Goal: Register for event/course

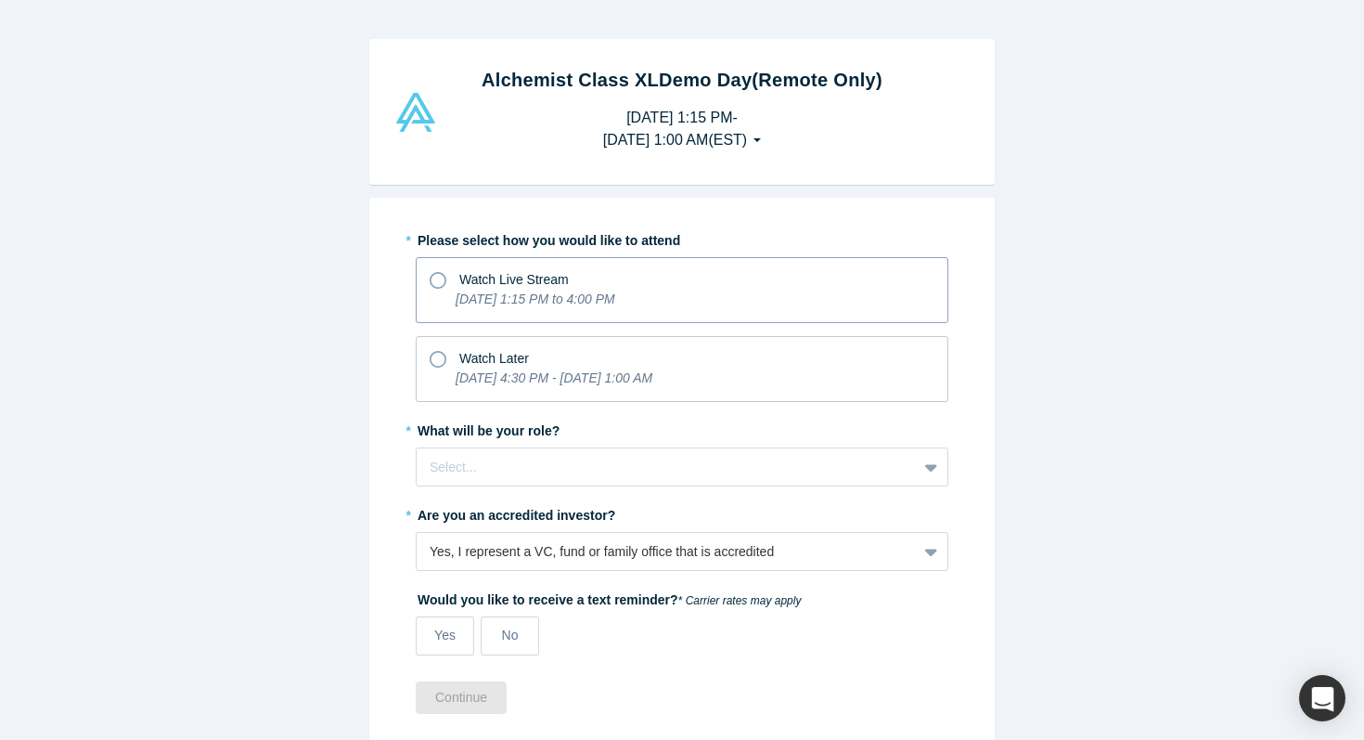
click at [562, 272] on span "Watch Live Stream" at bounding box center [514, 279] width 110 height 15
click at [0, 0] on input "Watch Live Stream [DATE] 1:15 PM to 4:00 PM" at bounding box center [0, 0] width 0 height 0
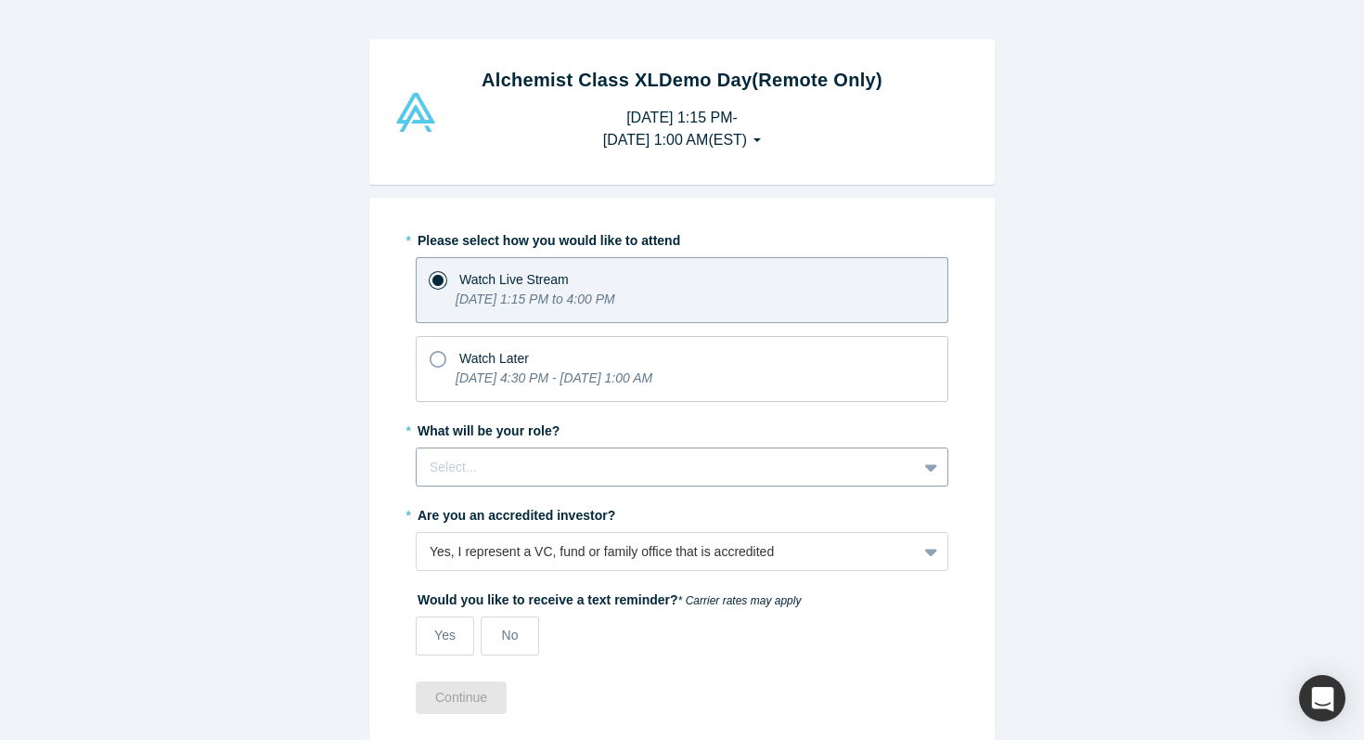
click at [510, 457] on div at bounding box center [667, 467] width 474 height 23
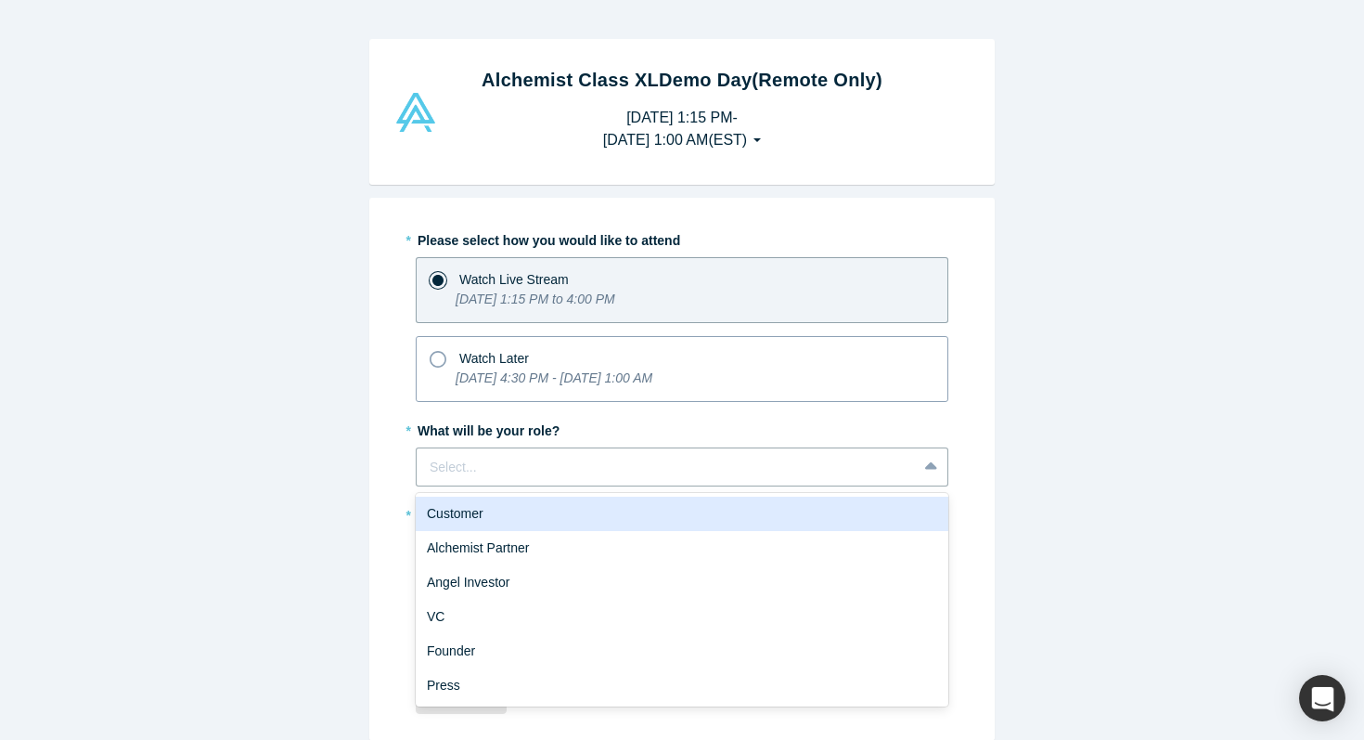
click at [536, 385] on icon "[DATE] 4:30 PM - [DATE] 1:00 AM" at bounding box center [554, 377] width 197 height 15
click at [0, 0] on input "Watch Later [DATE] 4:30 PM - [DATE] 1:00 AM" at bounding box center [0, 0] width 0 height 0
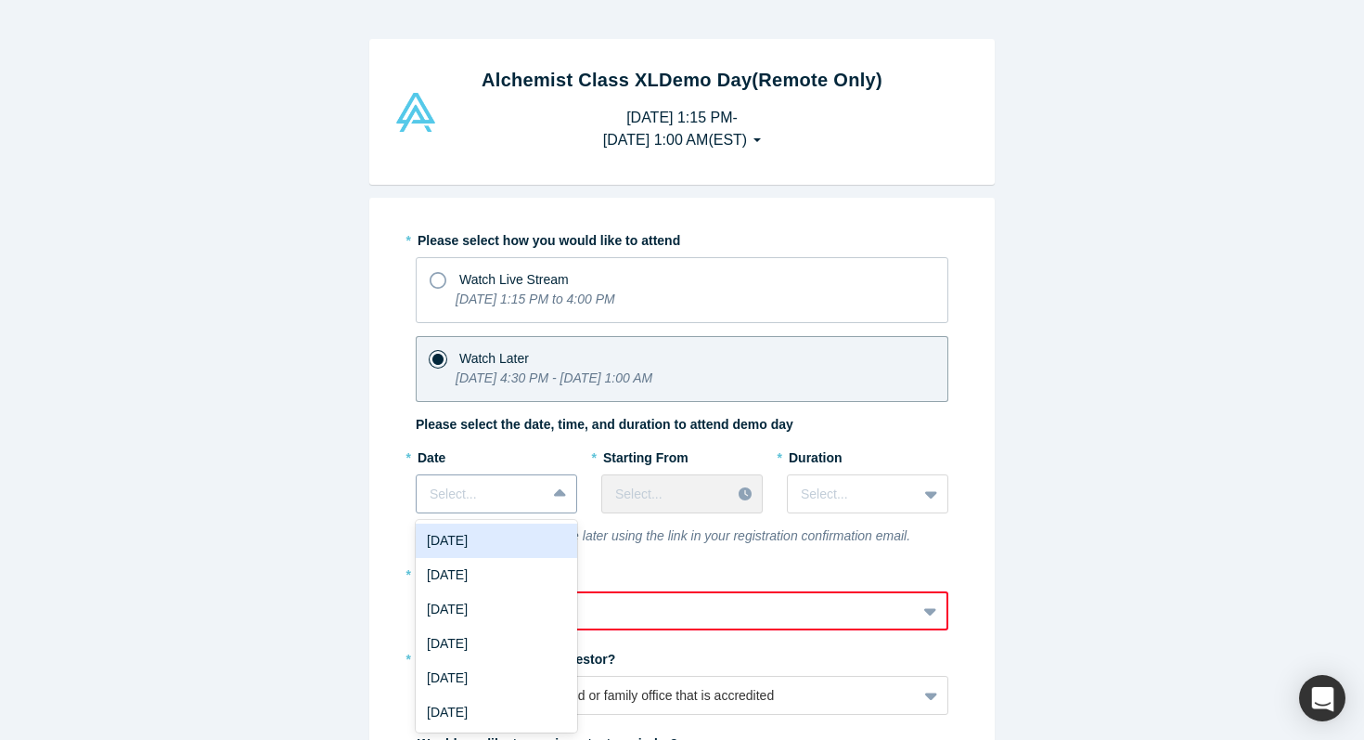
click at [519, 495] on div "[DATE], 1 of 8. 8 results available. Use Up and Down to choose options, press E…" at bounding box center [497, 493] width 162 height 39
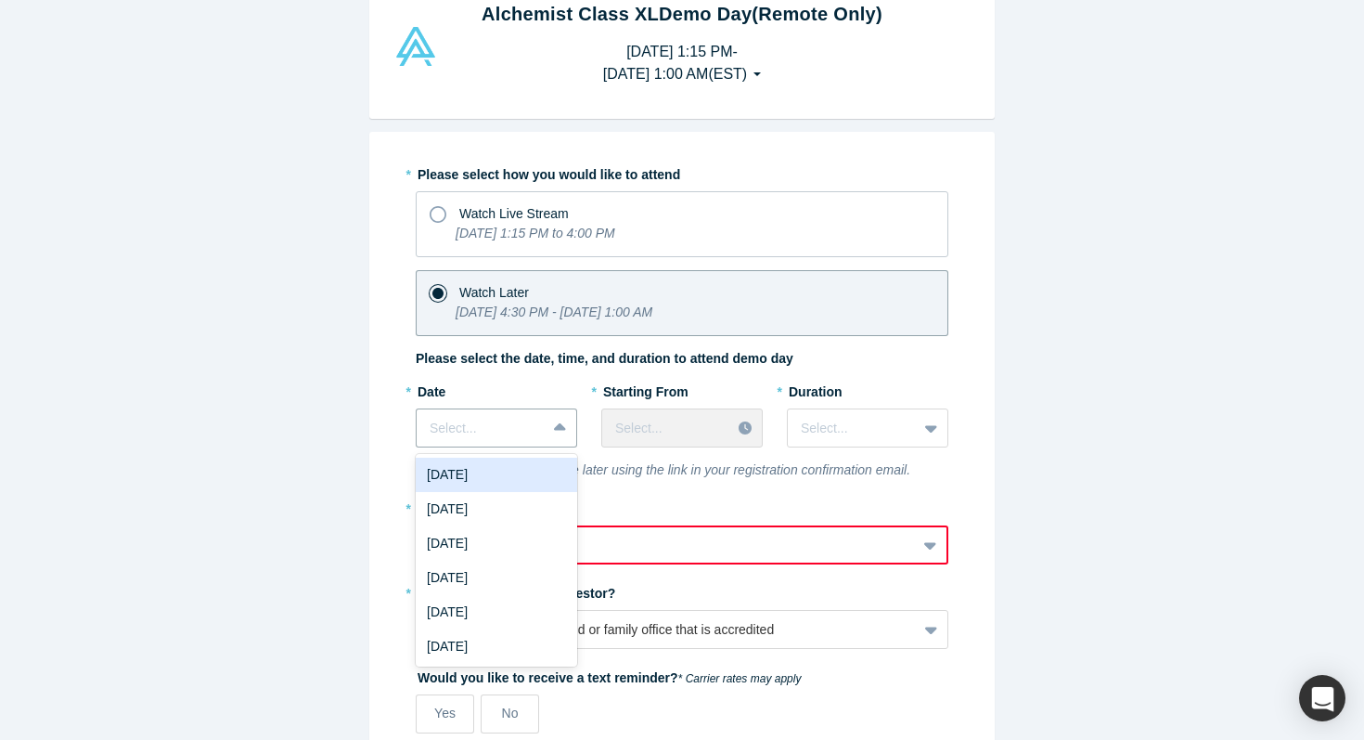
click at [525, 479] on div "[DATE]" at bounding box center [497, 475] width 162 height 34
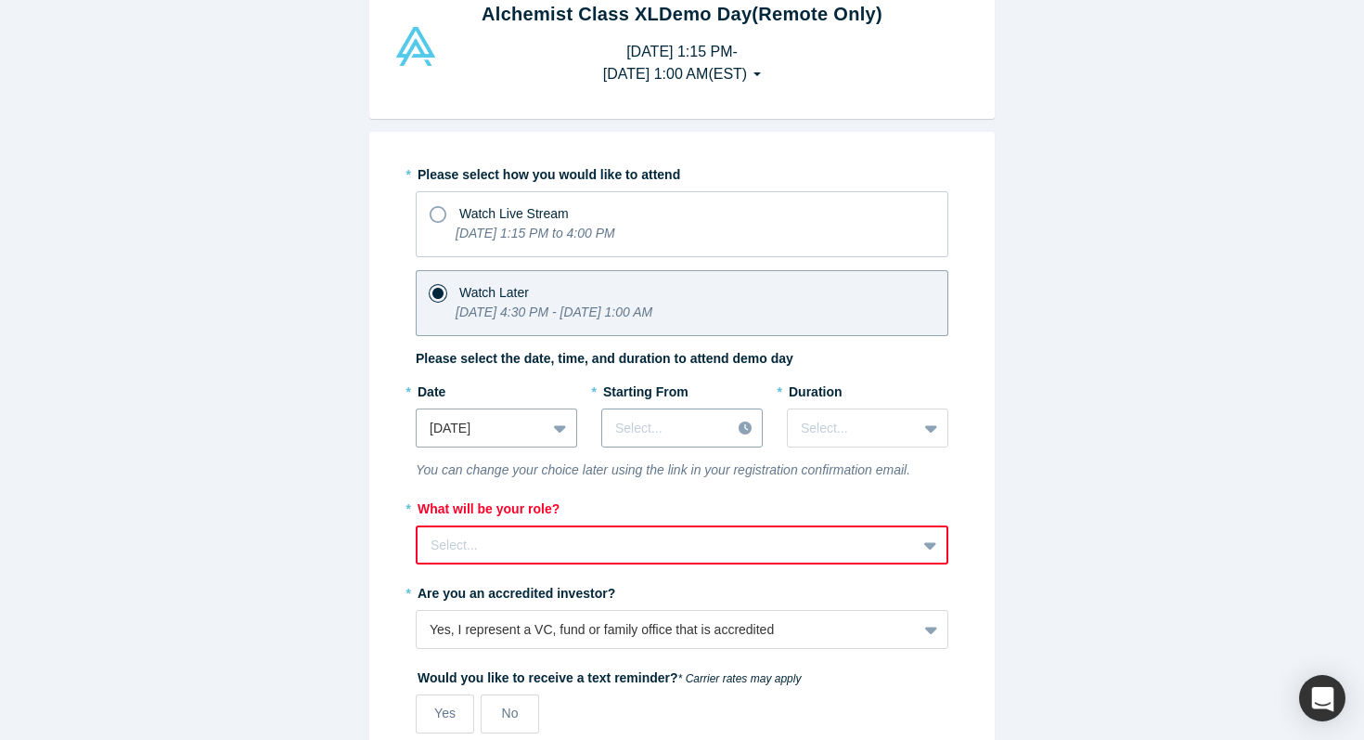
click at [626, 438] on div at bounding box center [666, 428] width 102 height 23
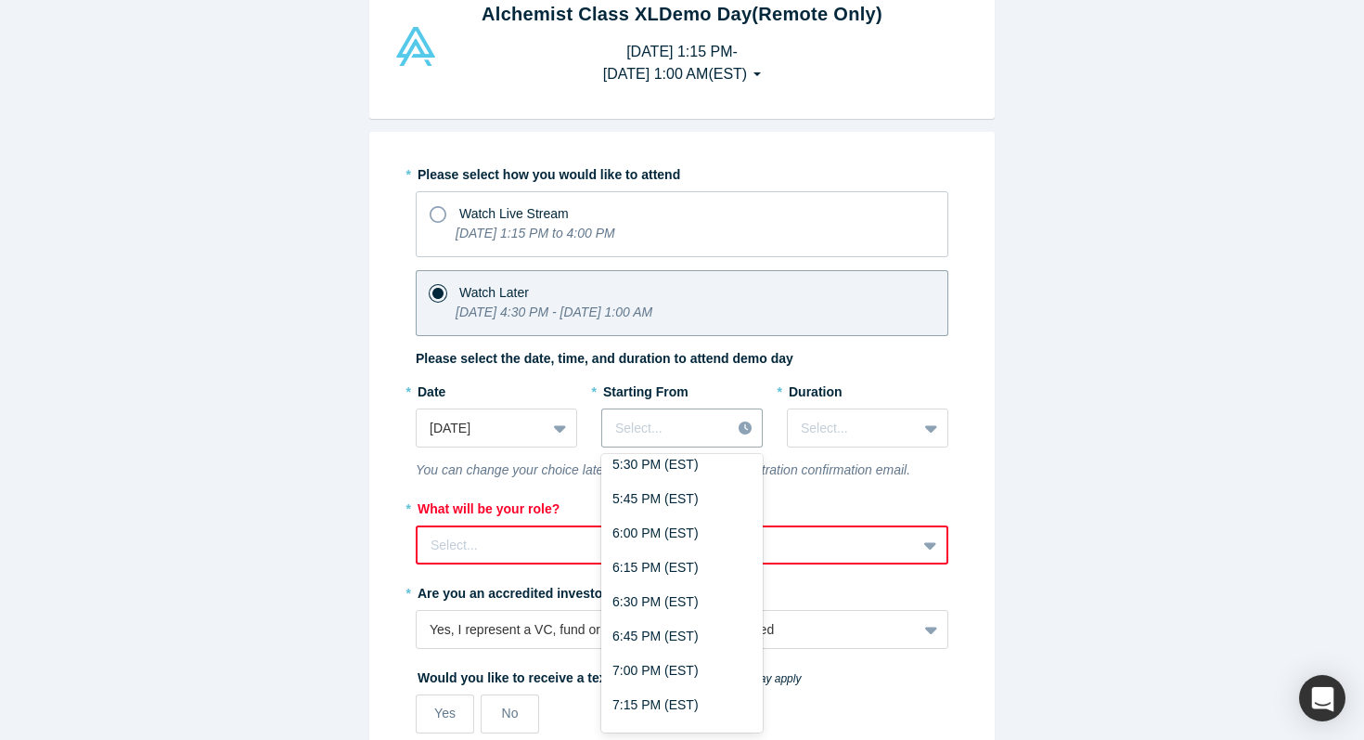
scroll to position [225, 0]
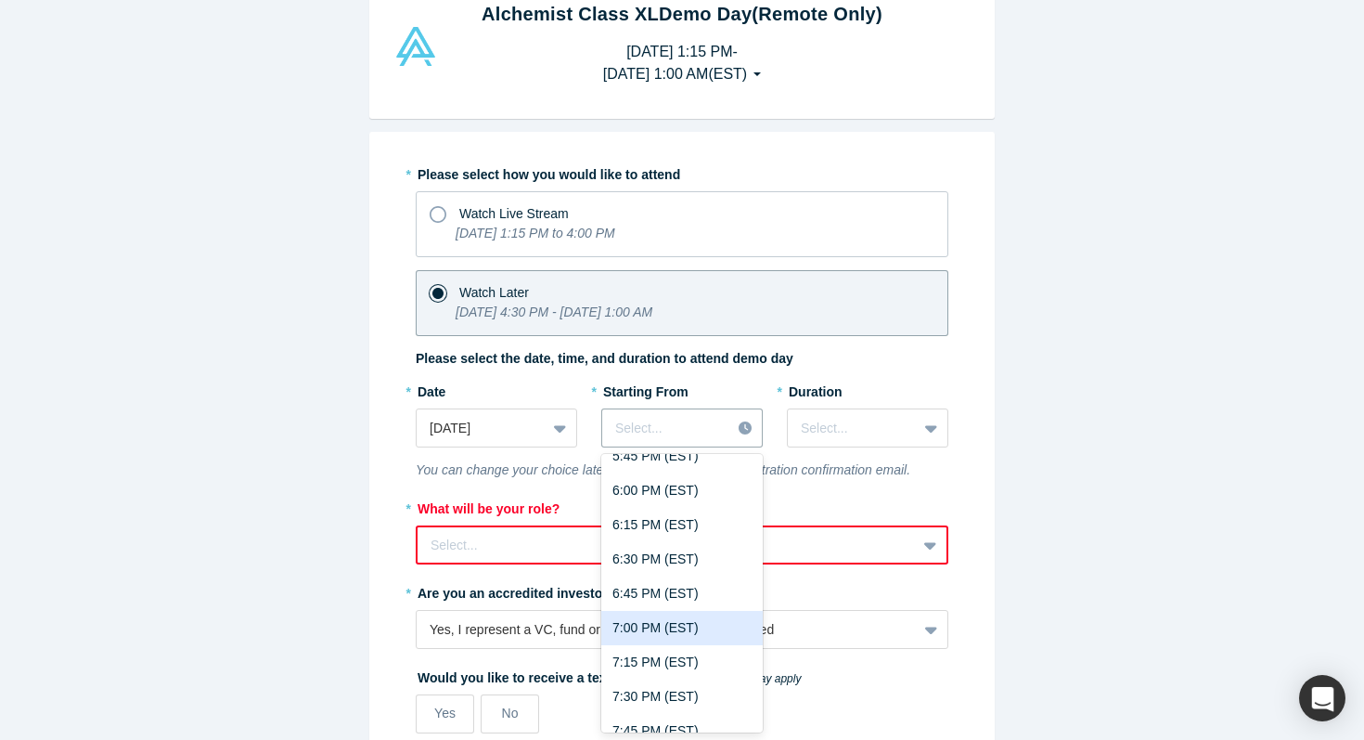
click at [655, 614] on div "7:00 PM (EST)" at bounding box center [682, 628] width 162 height 34
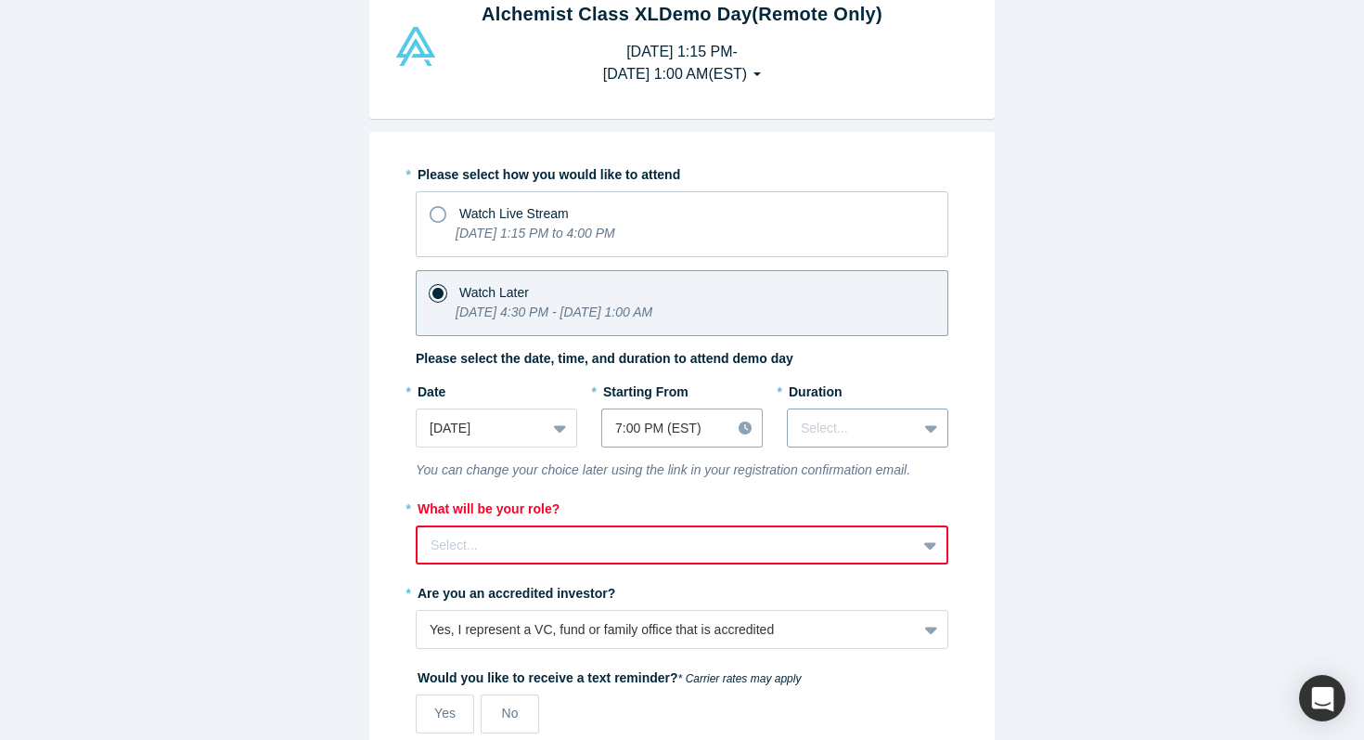
click at [818, 431] on div at bounding box center [852, 428] width 103 height 23
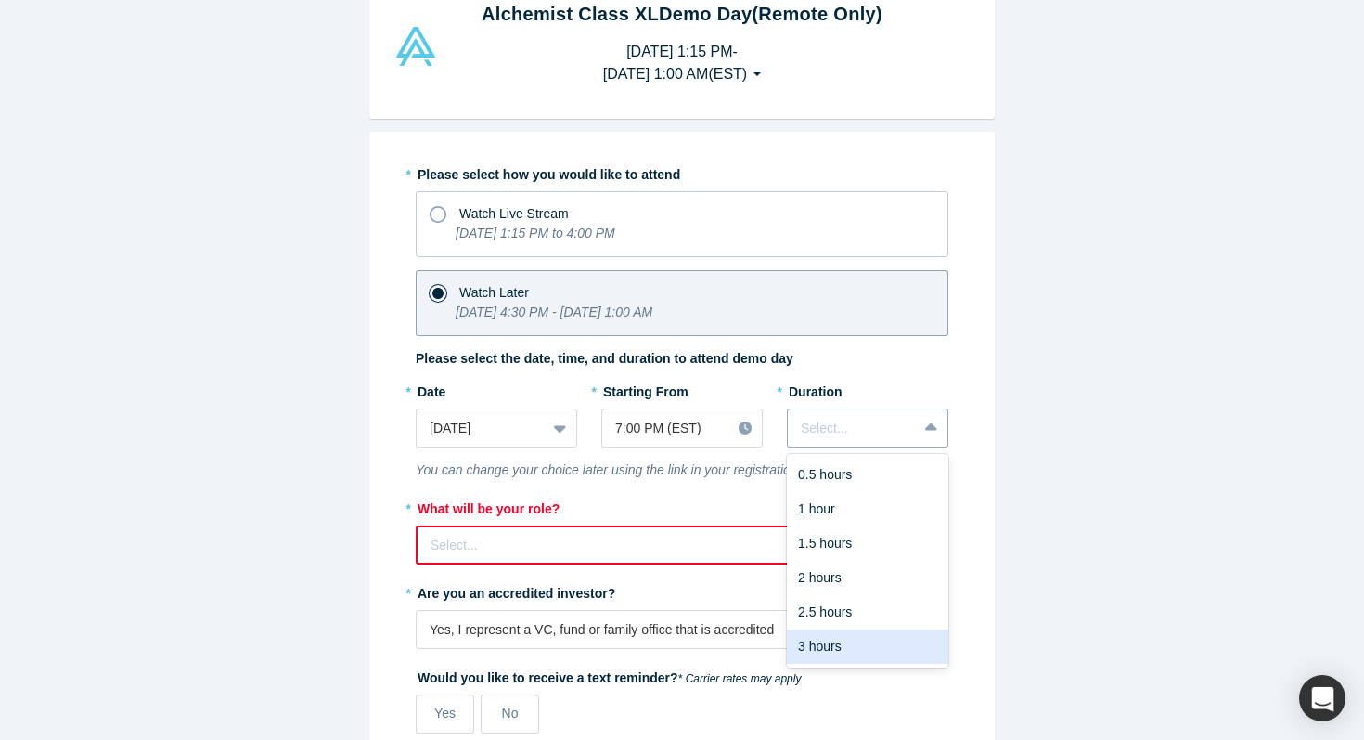
click at [845, 651] on div "3 hours" at bounding box center [868, 646] width 162 height 34
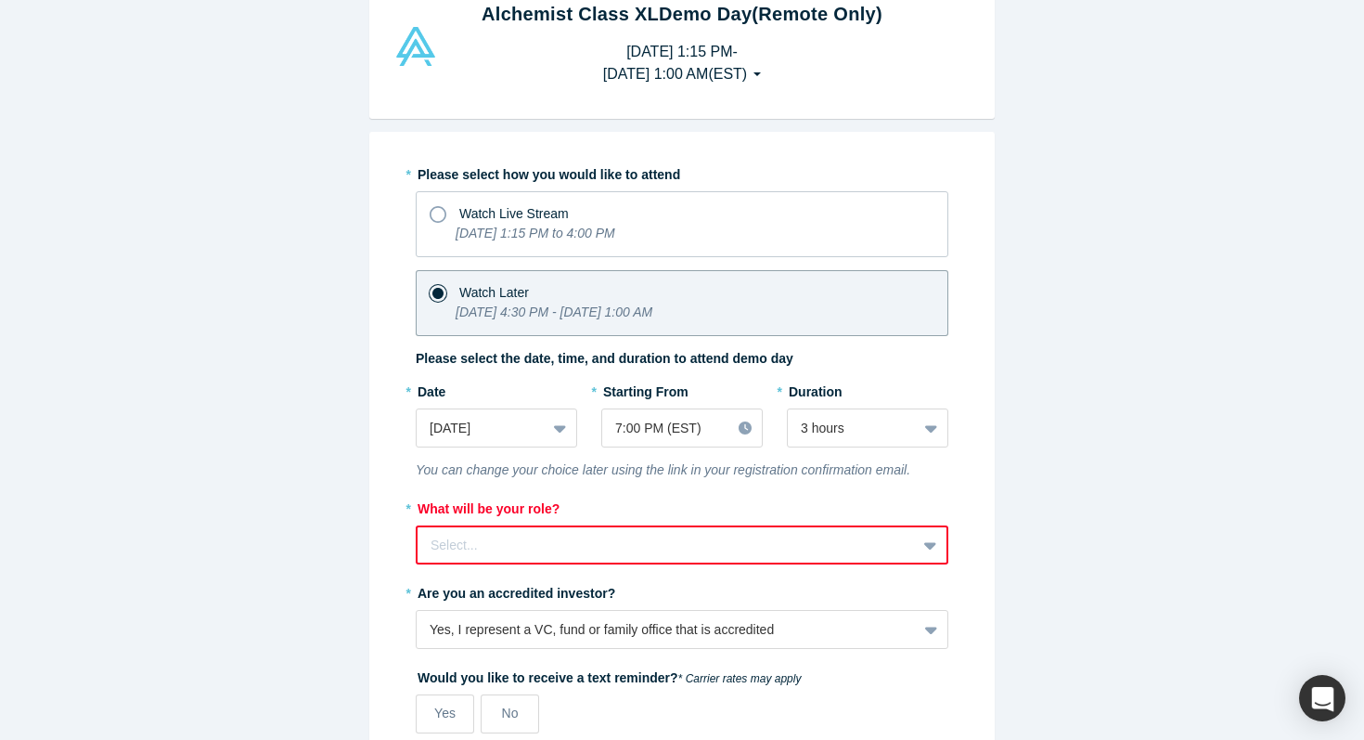
click at [999, 523] on div "Alchemist Class XL Demo Day (Remote Only) [DATE] 1:15 PM - [DATE] 1:00 AM ( EST…" at bounding box center [682, 370] width 1364 height 740
click at [864, 545] on div "Select..." at bounding box center [682, 544] width 533 height 39
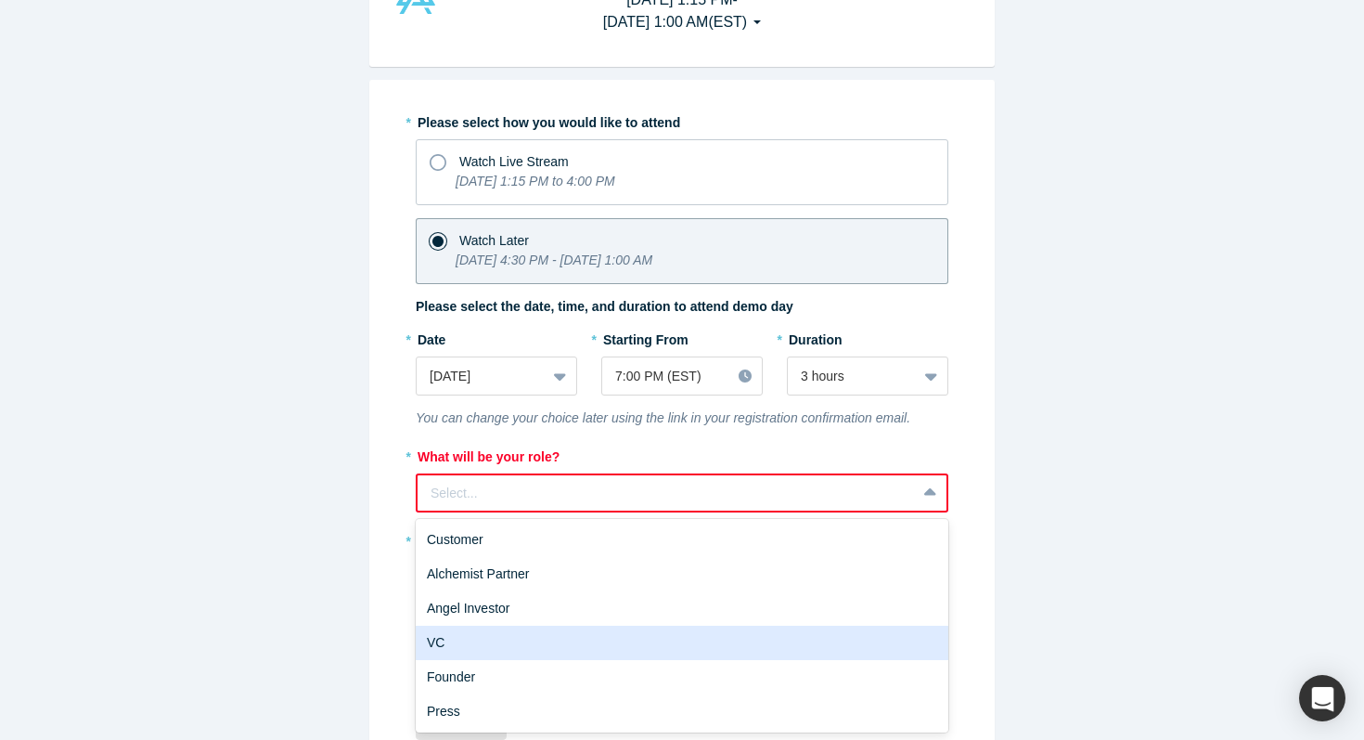
click at [631, 632] on div "VC" at bounding box center [682, 643] width 533 height 34
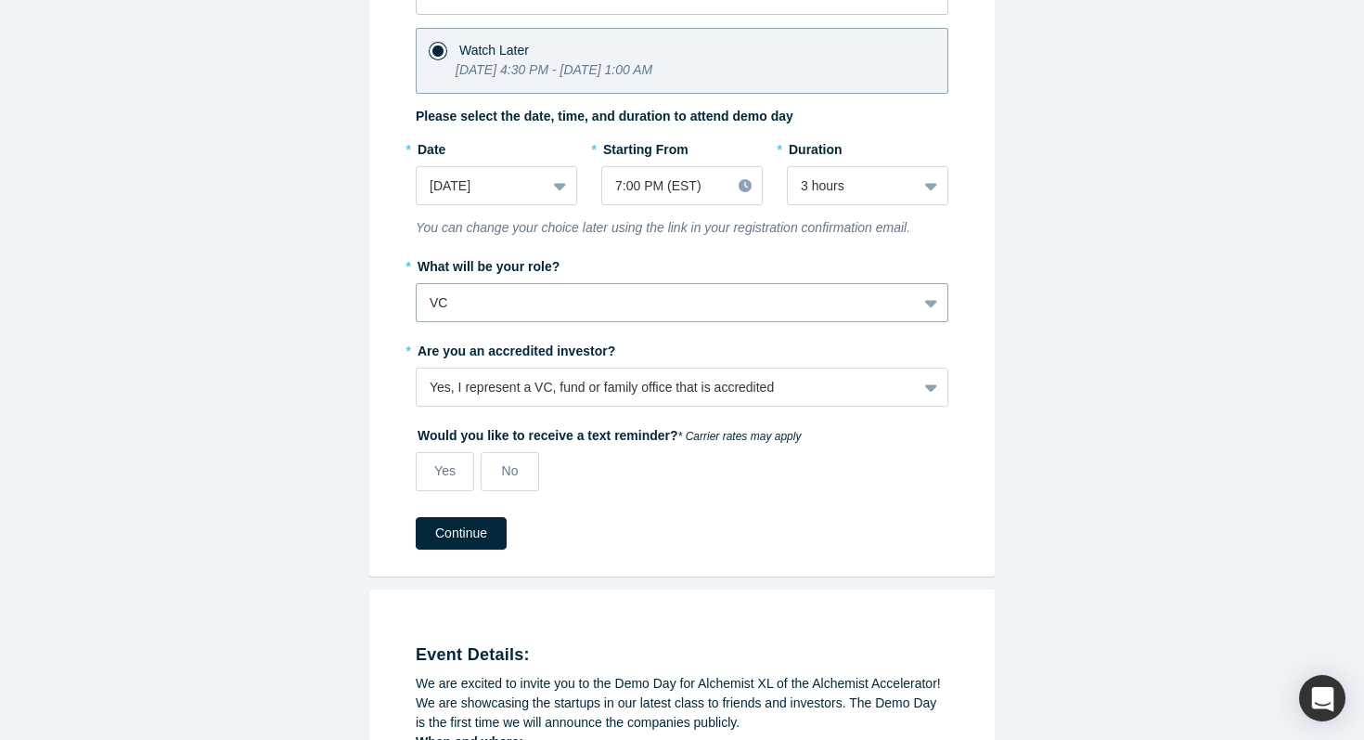
scroll to position [398, 0]
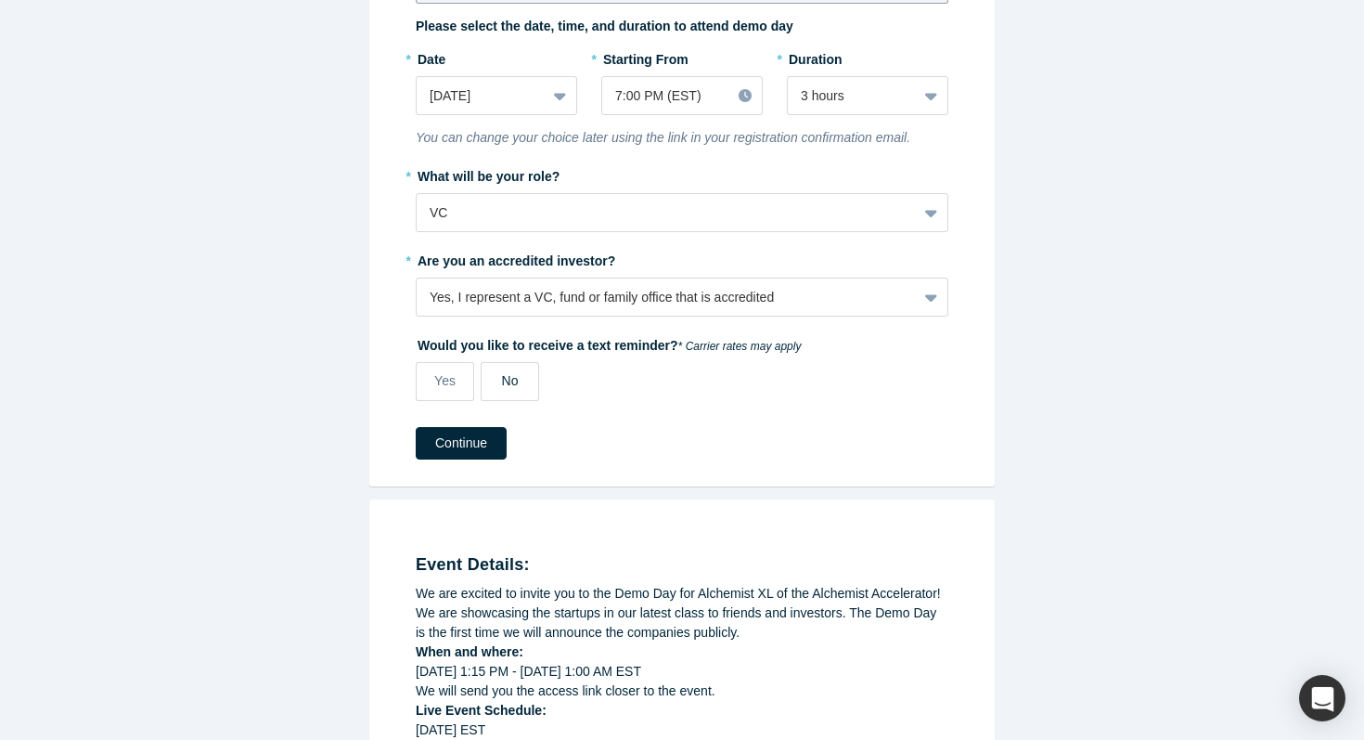
click at [501, 393] on label "No" at bounding box center [510, 381] width 58 height 39
click at [0, 0] on input "No" at bounding box center [0, 0] width 0 height 0
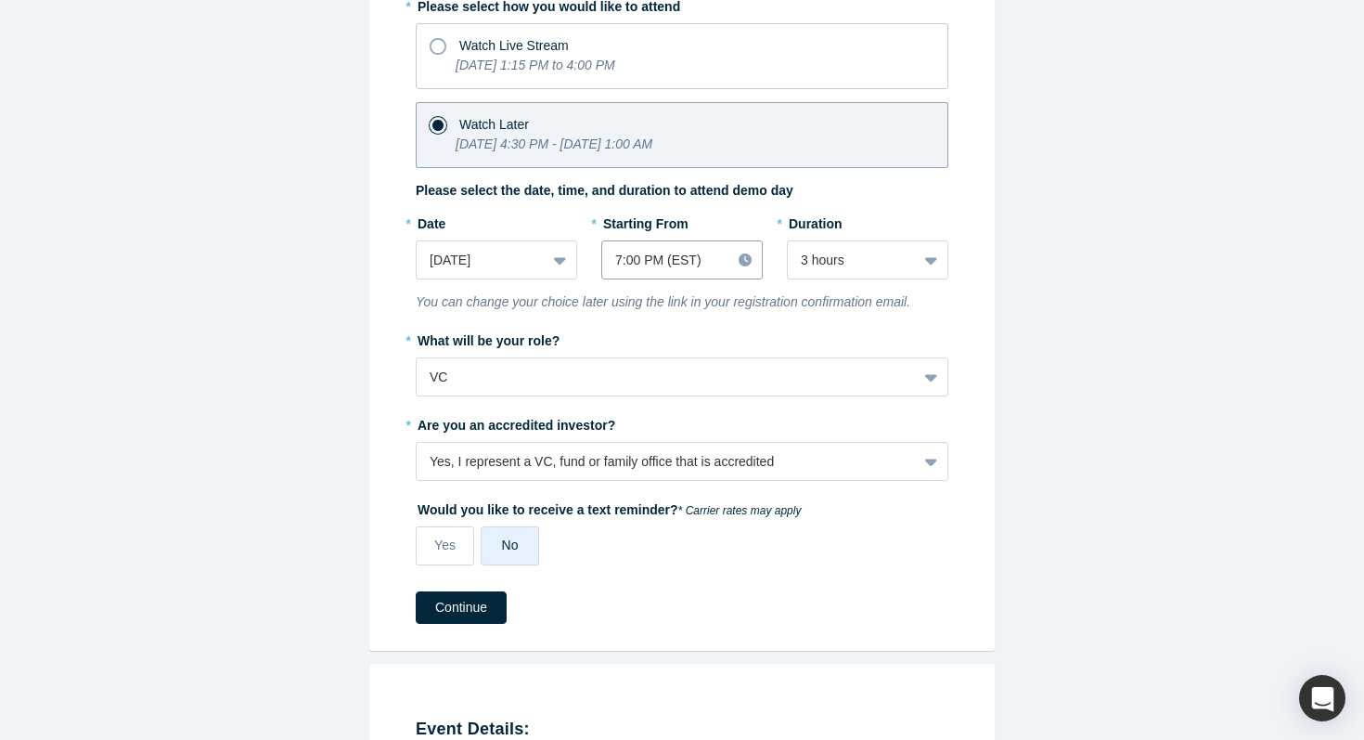
scroll to position [174, 0]
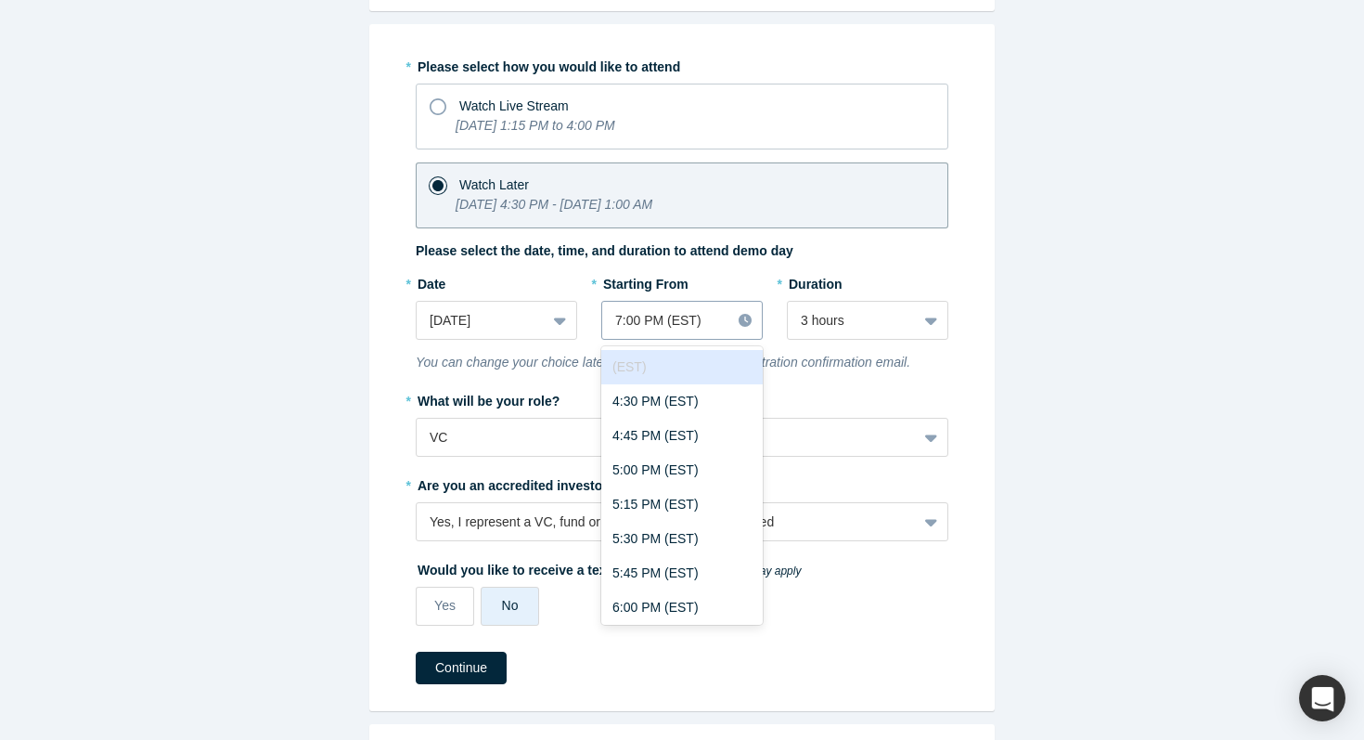
click at [685, 317] on div at bounding box center [666, 320] width 102 height 23
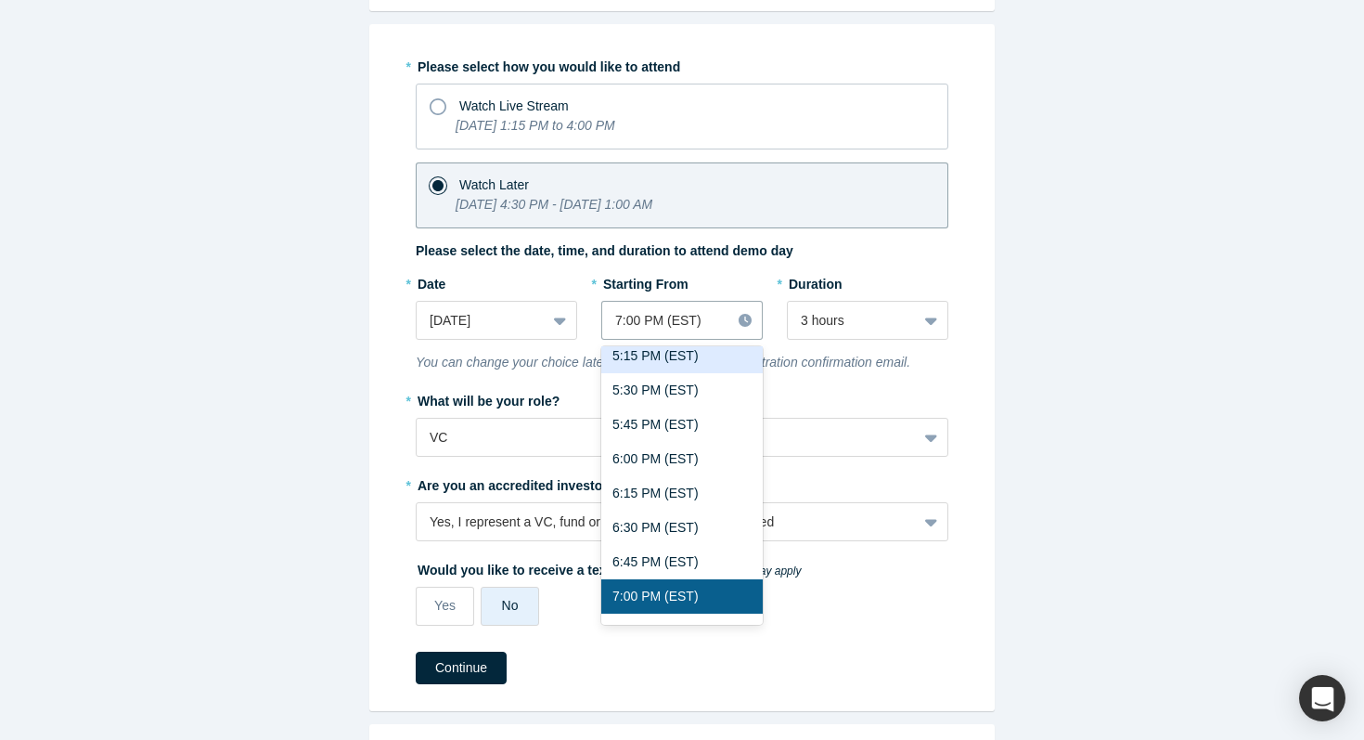
scroll to position [0, 0]
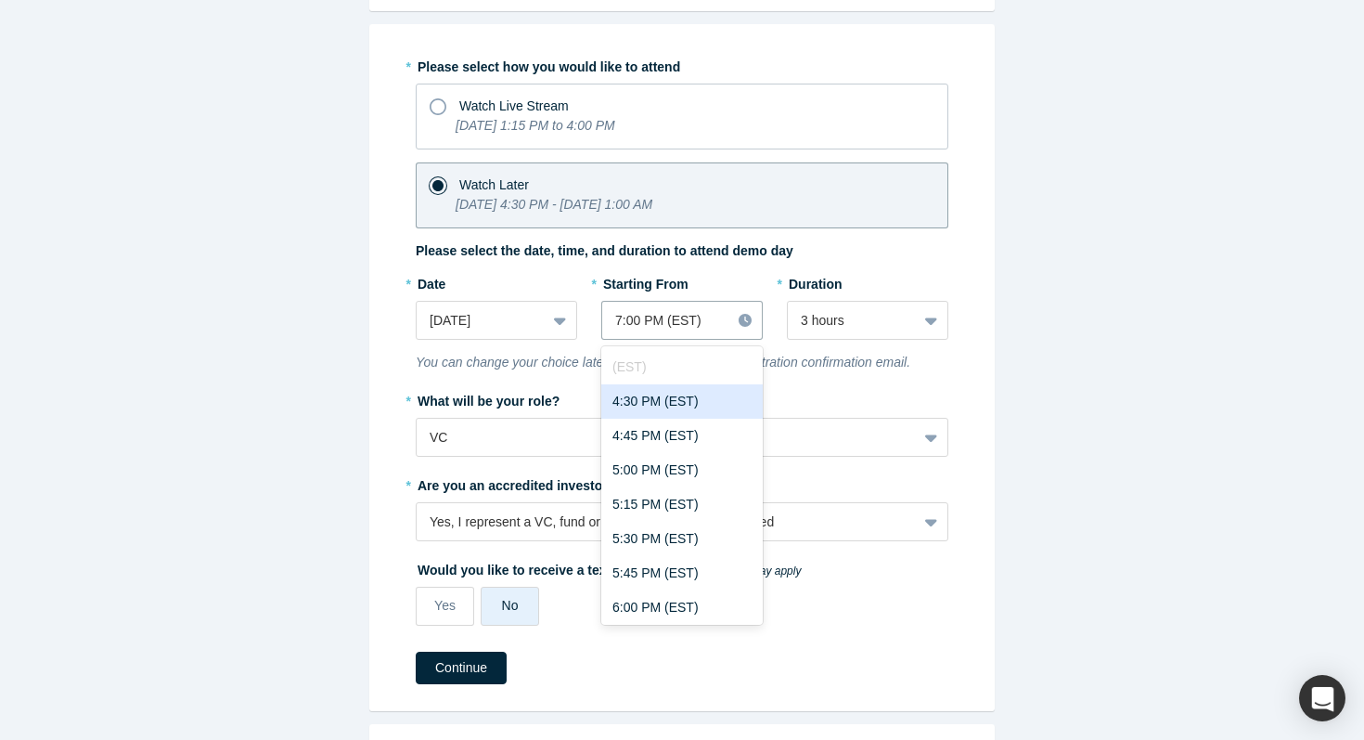
click at [673, 398] on div "4:30 PM (EST)" at bounding box center [682, 401] width 162 height 34
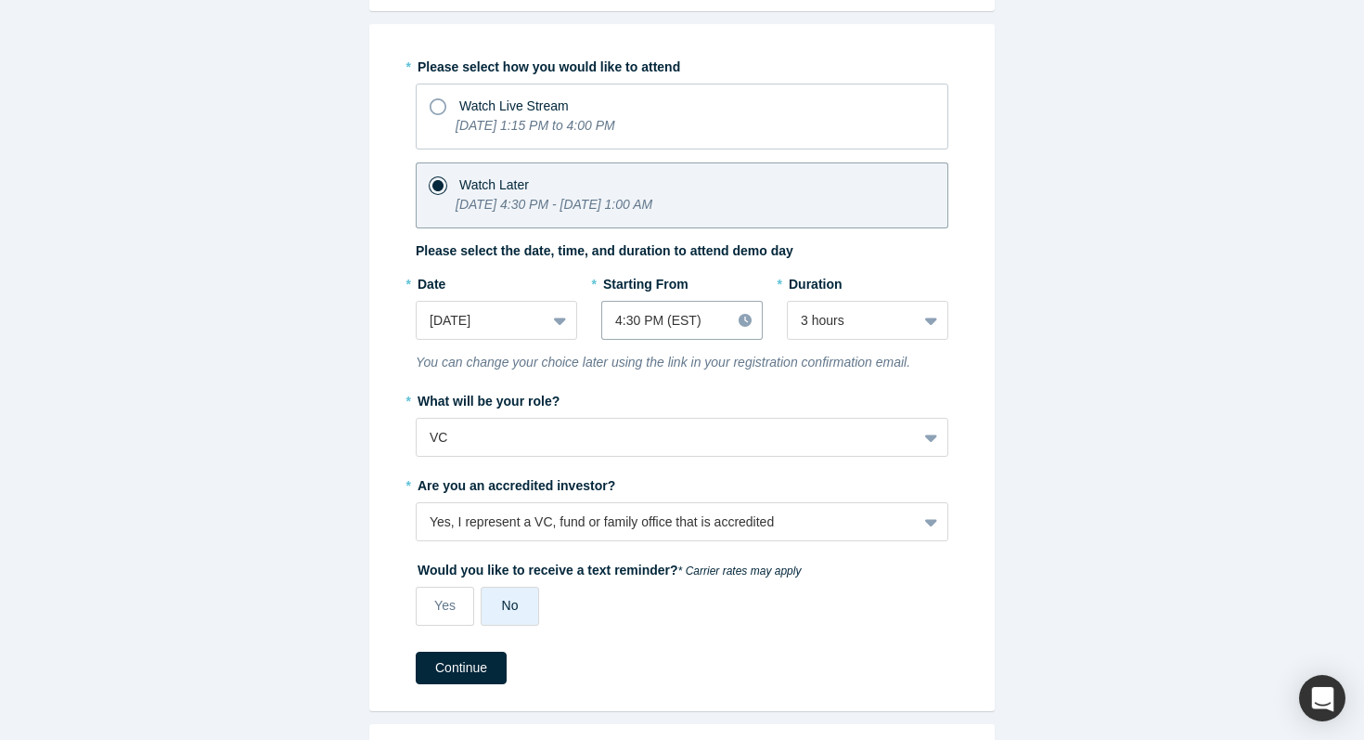
click at [822, 388] on label "* What will be your role?" at bounding box center [682, 398] width 533 height 26
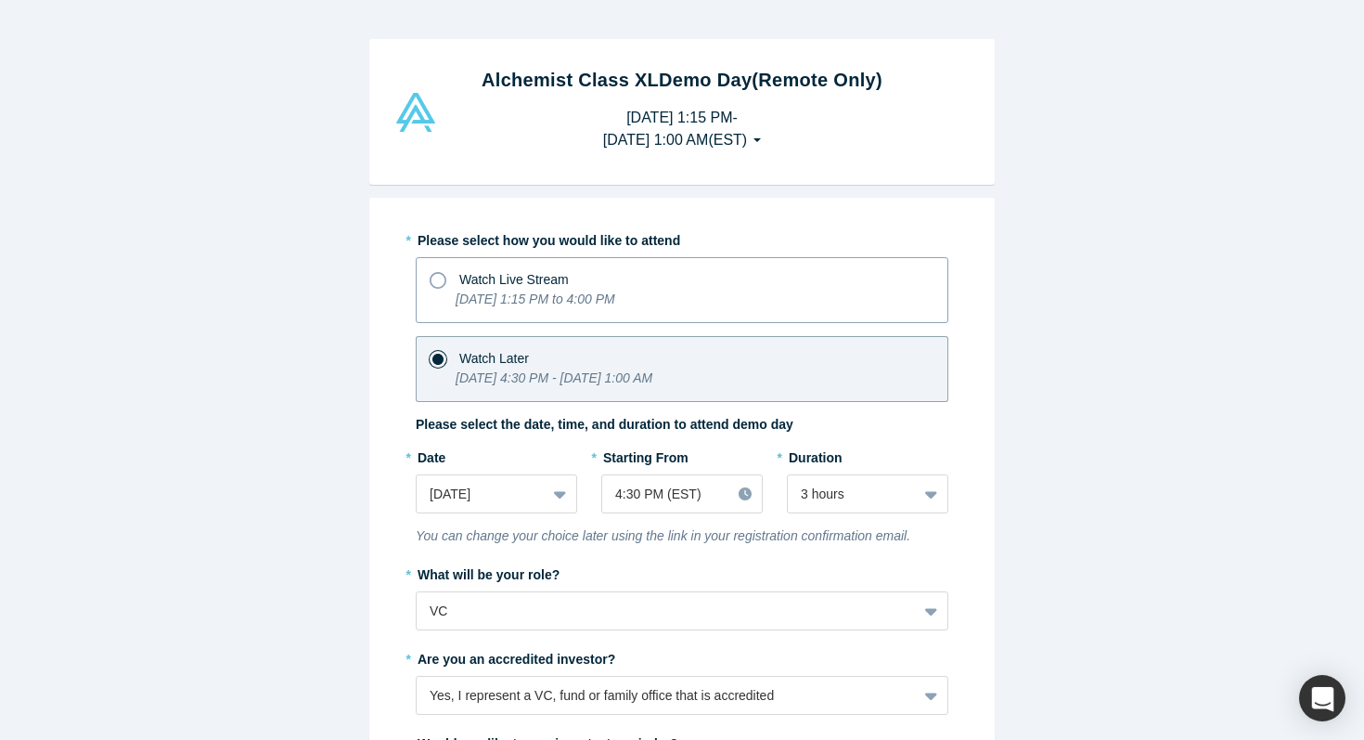
click at [523, 284] on span "Watch Live Stream" at bounding box center [514, 279] width 110 height 15
click at [0, 0] on input "Watch Live Stream [DATE] 1:15 PM to 4:00 PM" at bounding box center [0, 0] width 0 height 0
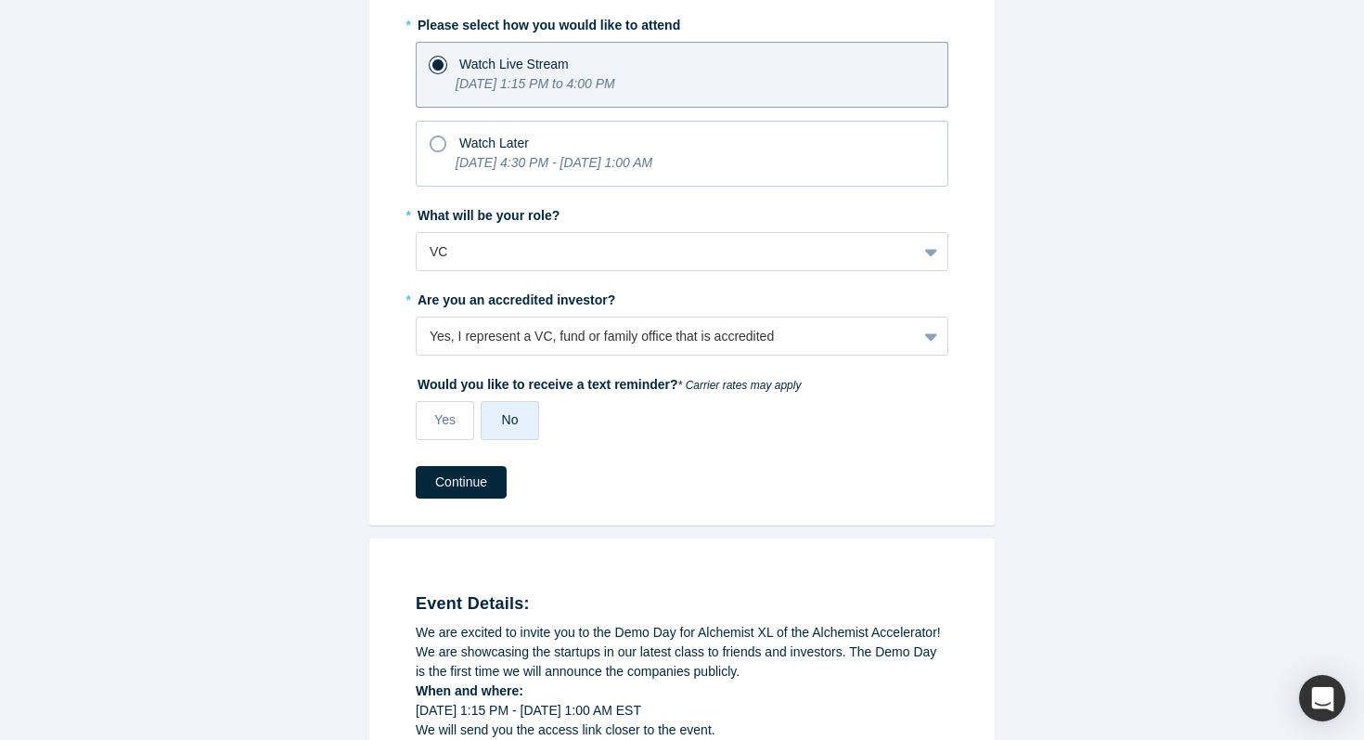
scroll to position [237, 0]
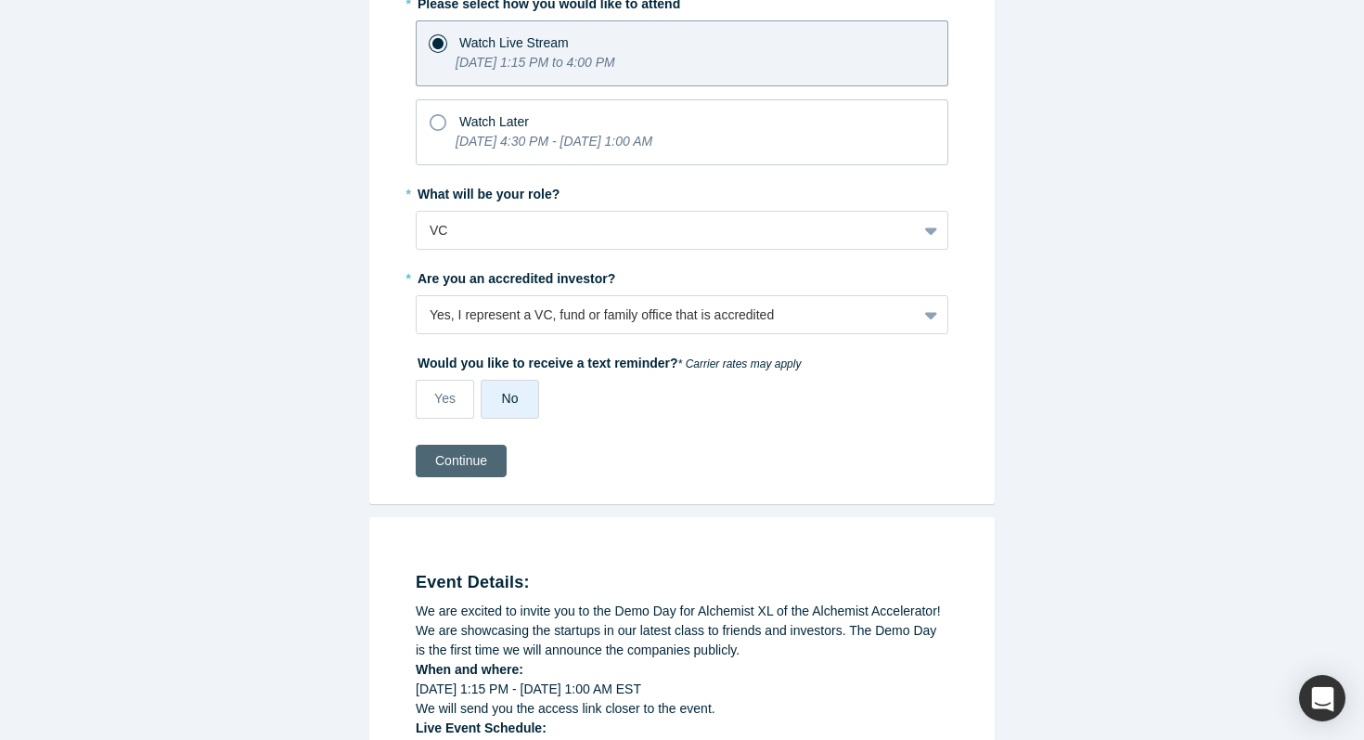
click at [484, 458] on button "Continue" at bounding box center [461, 461] width 91 height 32
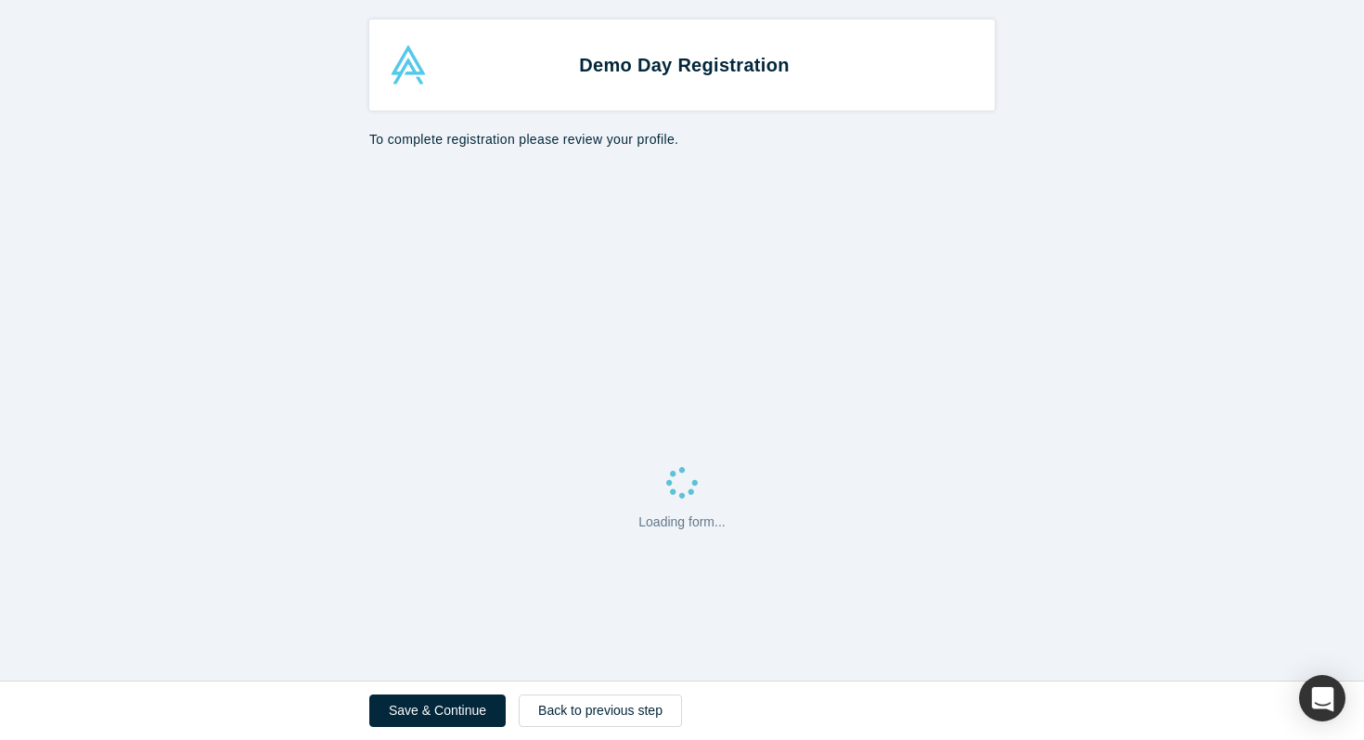
select select "US"
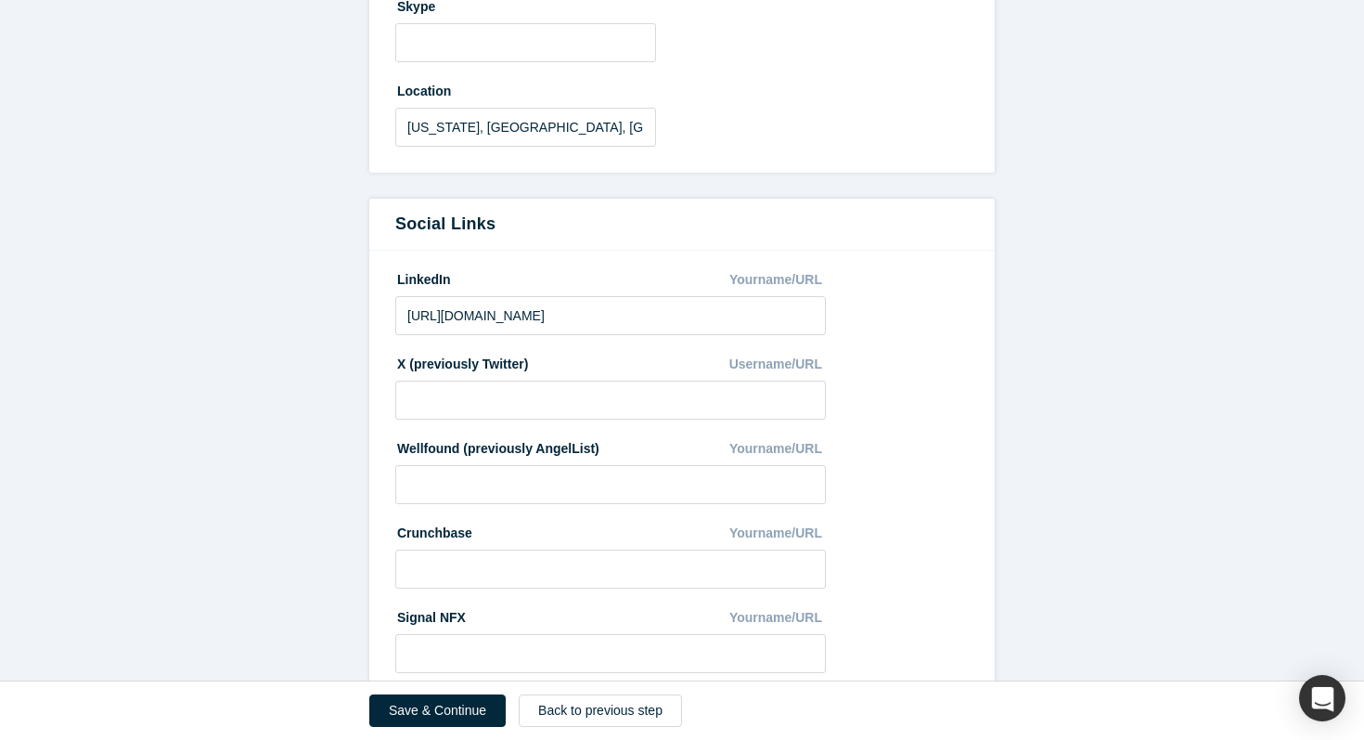
scroll to position [954, 0]
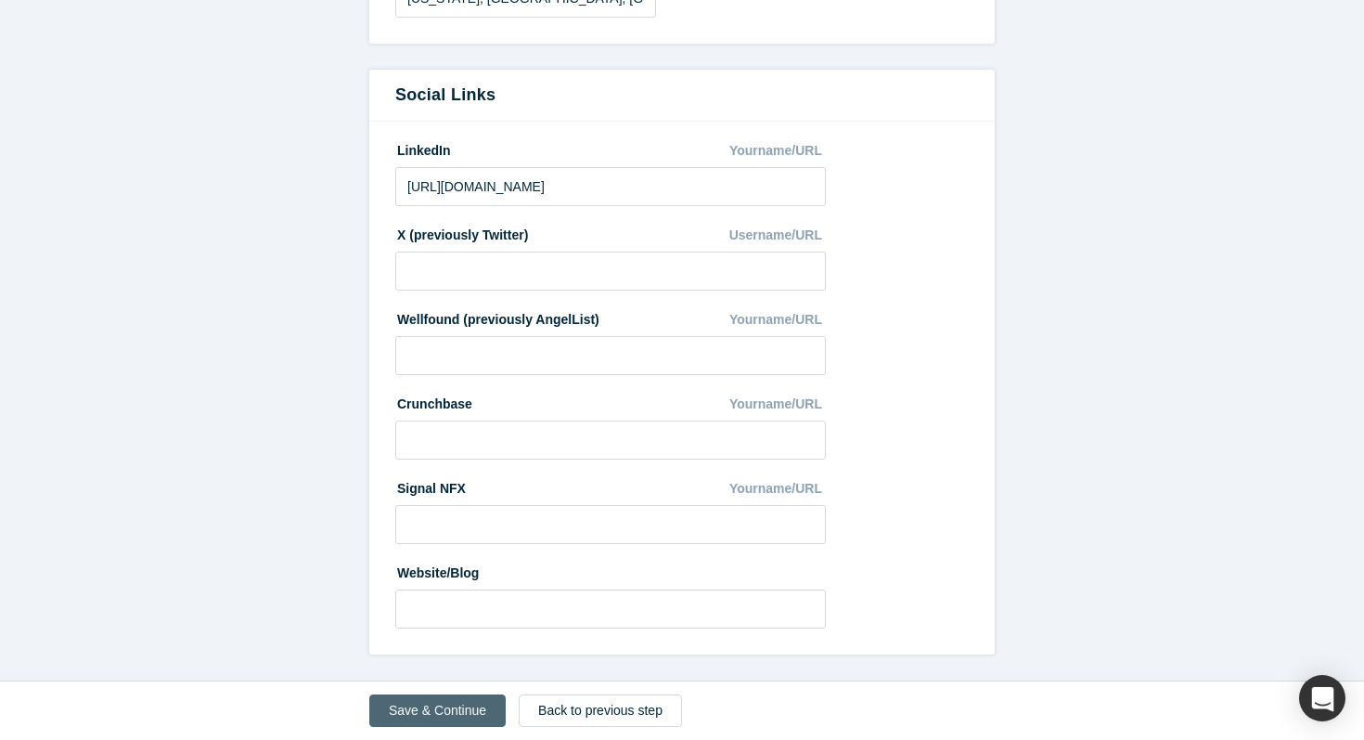
click at [464, 710] on button "Save & Continue" at bounding box center [437, 710] width 136 height 32
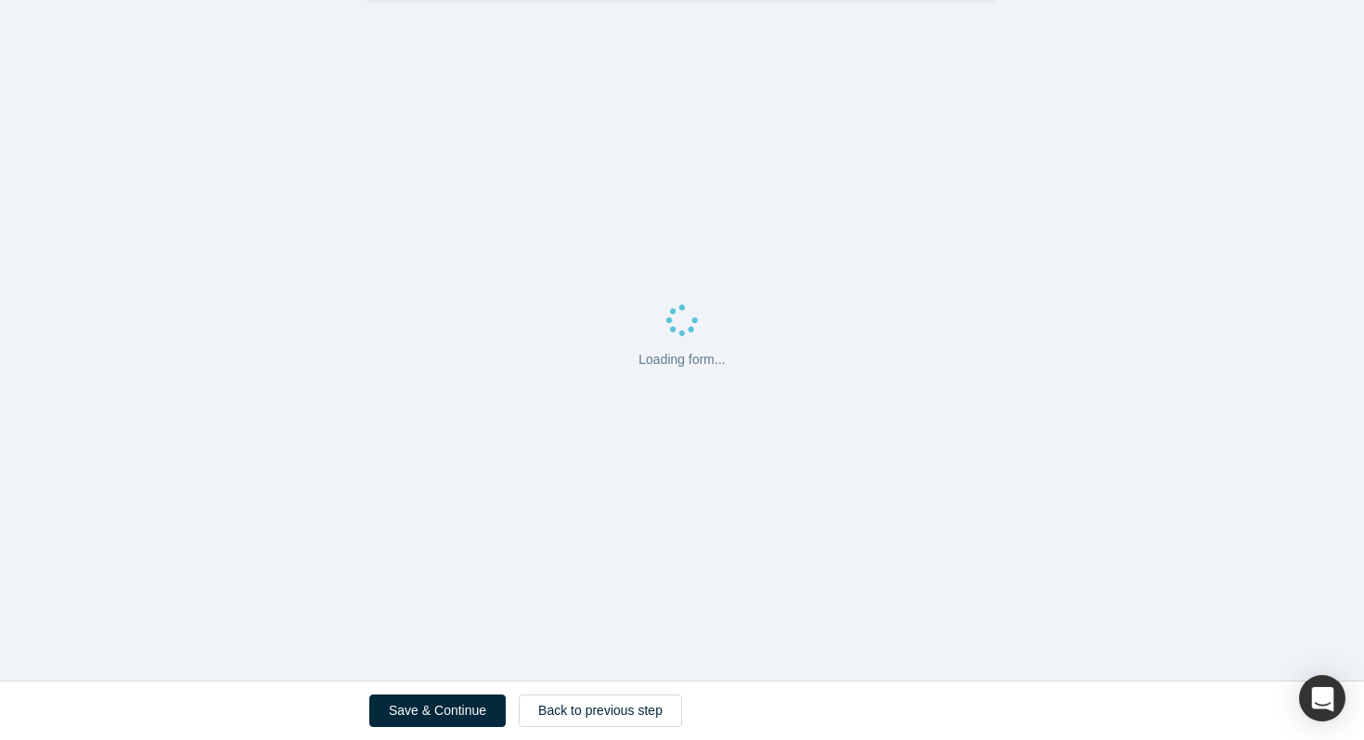
scroll to position [0, 0]
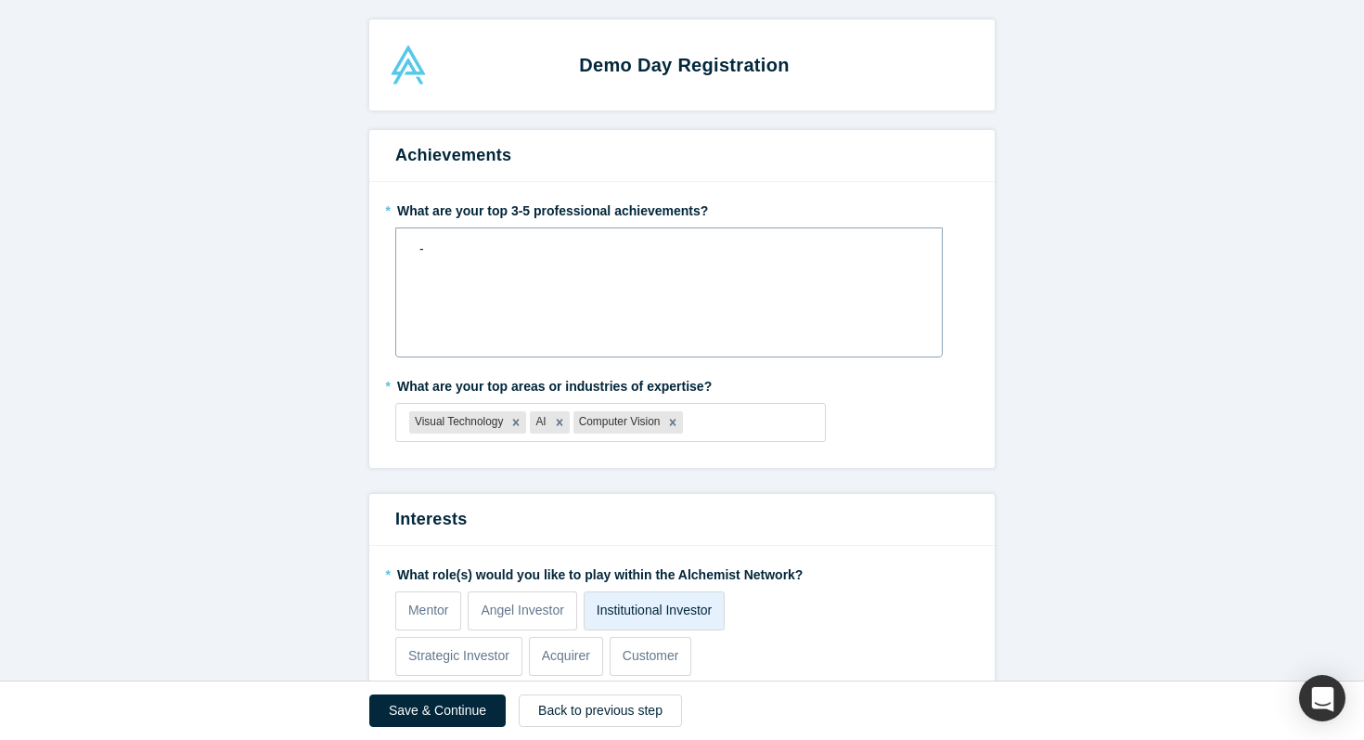
click at [498, 293] on div "-" at bounding box center [669, 292] width 548 height 130
click at [498, 284] on div "-" at bounding box center [669, 292] width 548 height 130
click at [503, 244] on div "-" at bounding box center [670, 248] width 500 height 19
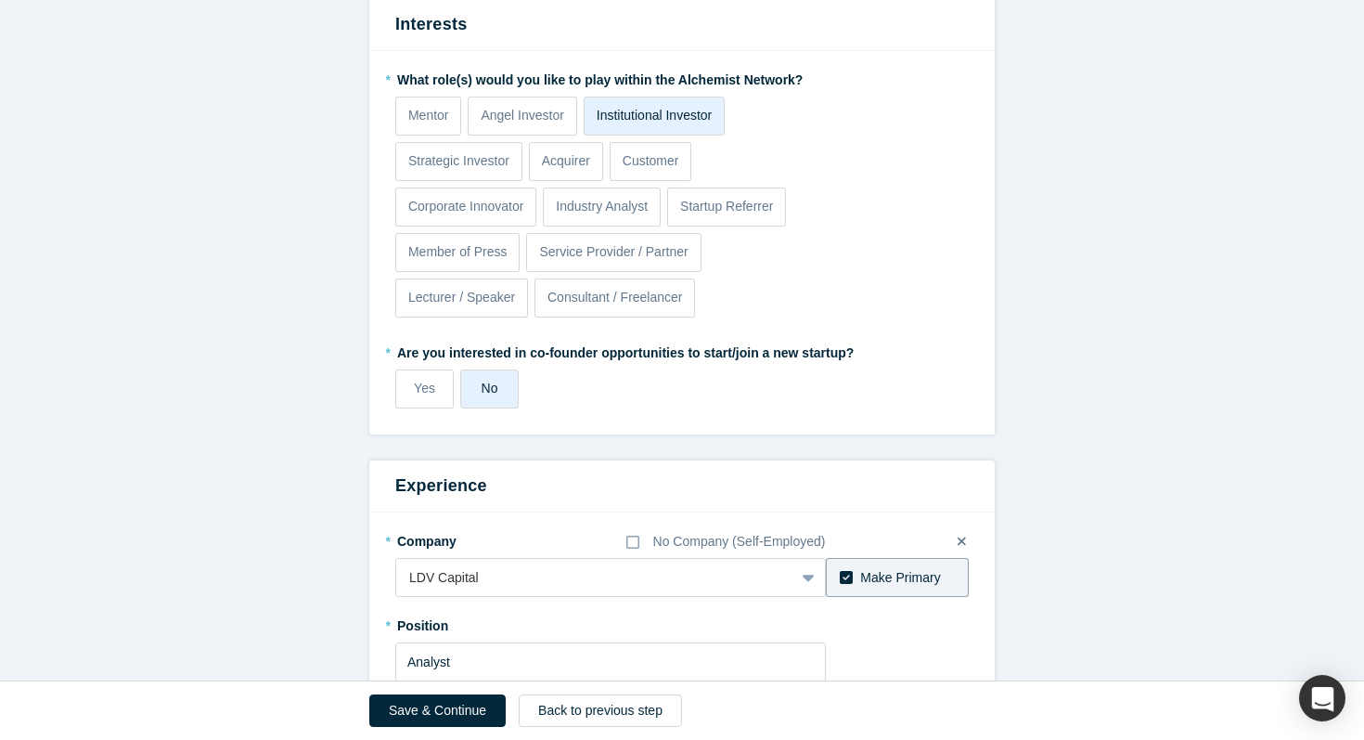
scroll to position [811, 0]
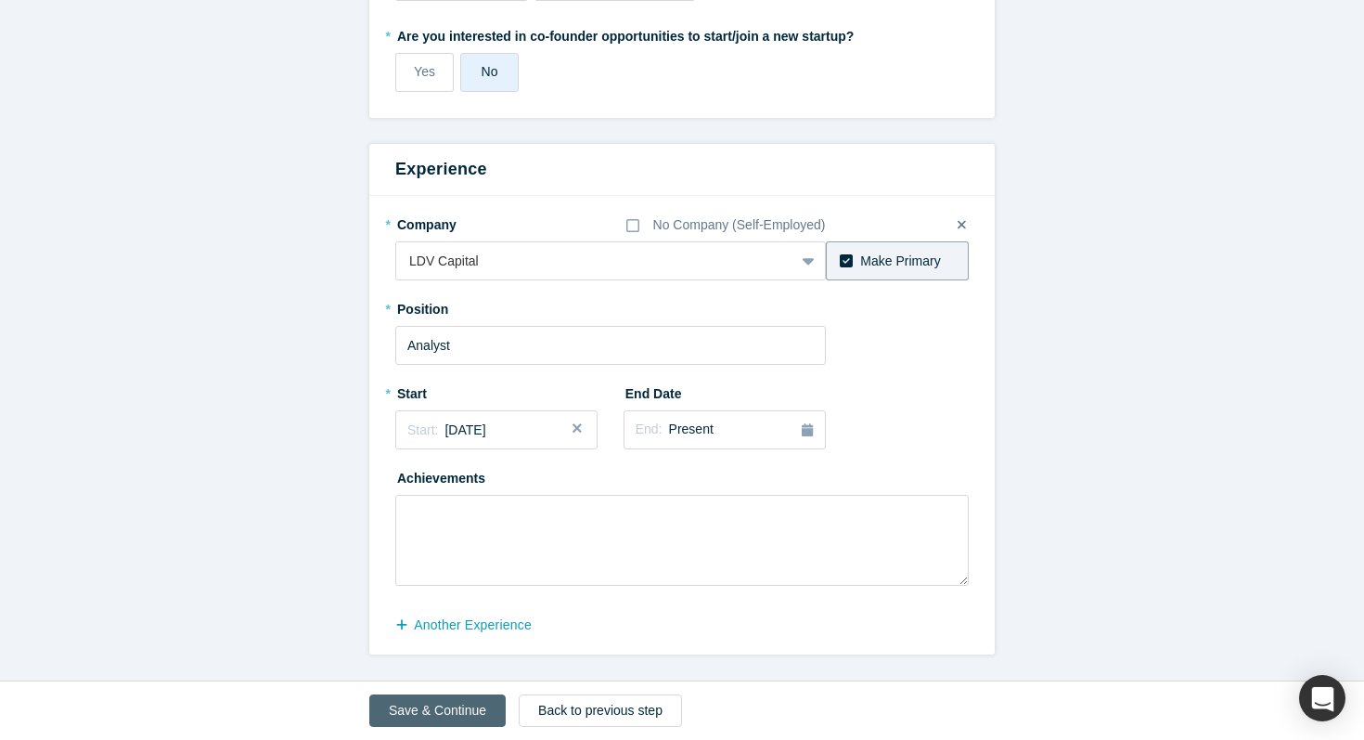
click at [479, 713] on button "Save & Continue" at bounding box center [437, 710] width 136 height 32
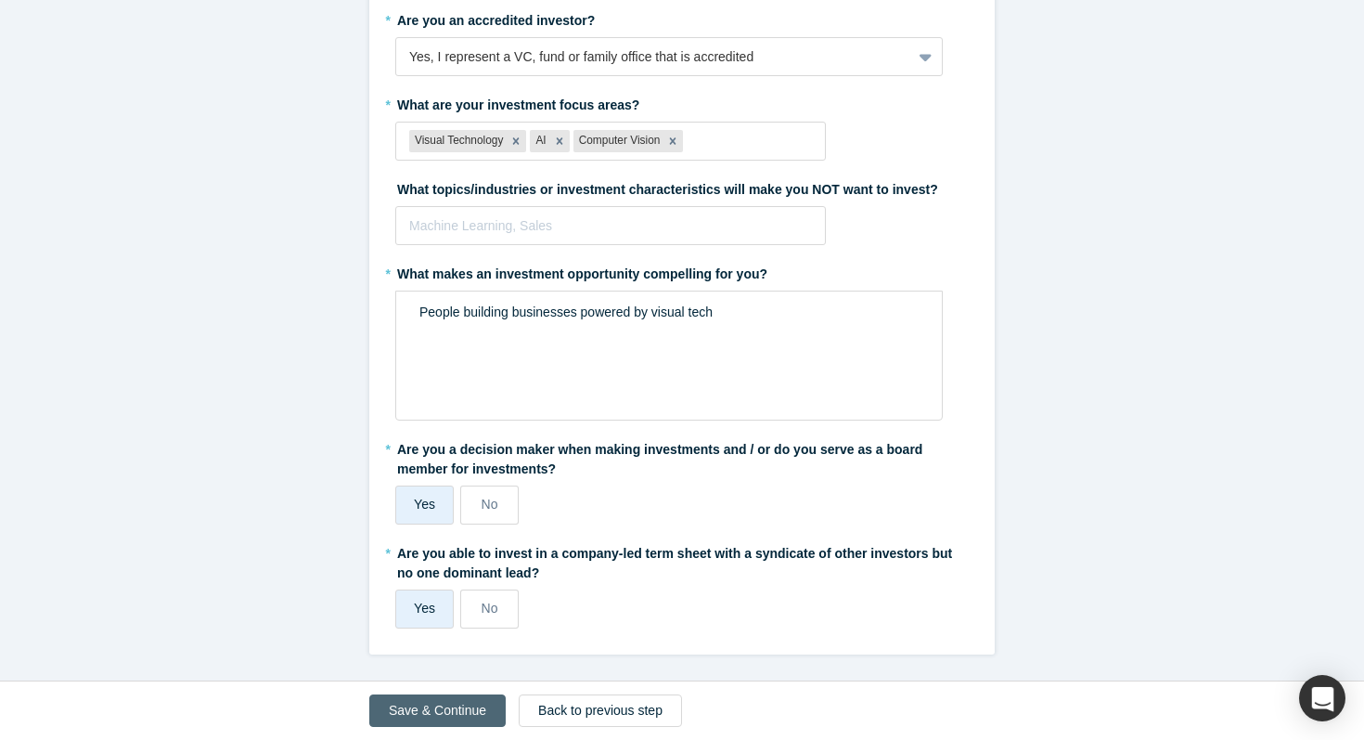
scroll to position [0, 0]
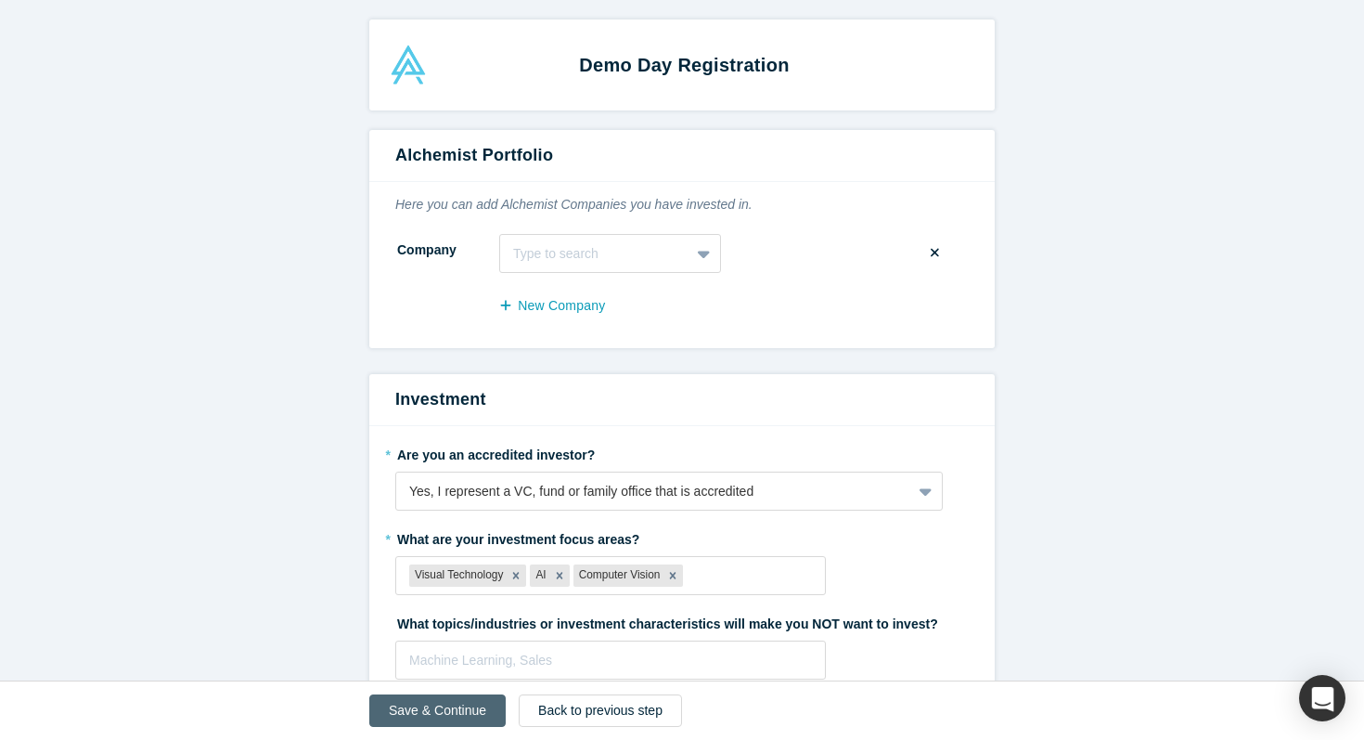
click at [443, 704] on button "Save & Continue" at bounding box center [437, 710] width 136 height 32
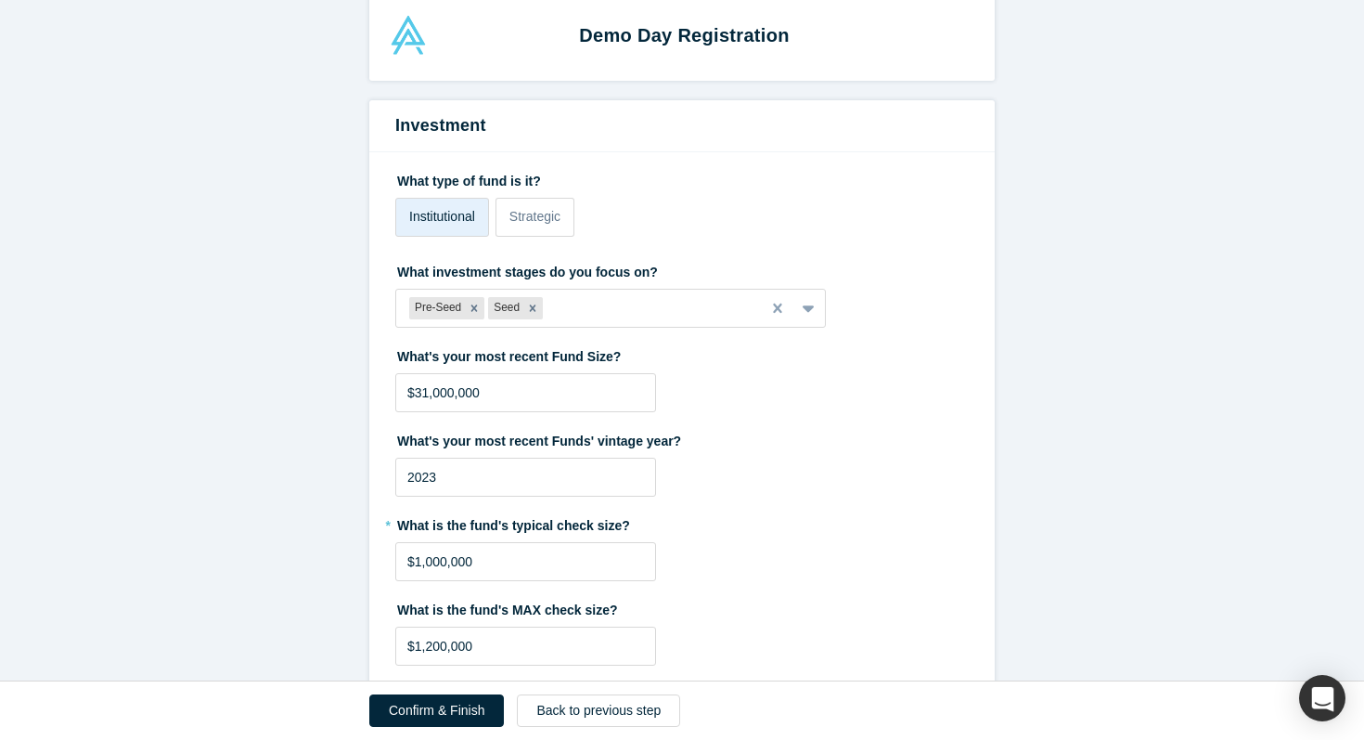
scroll to position [33, 0]
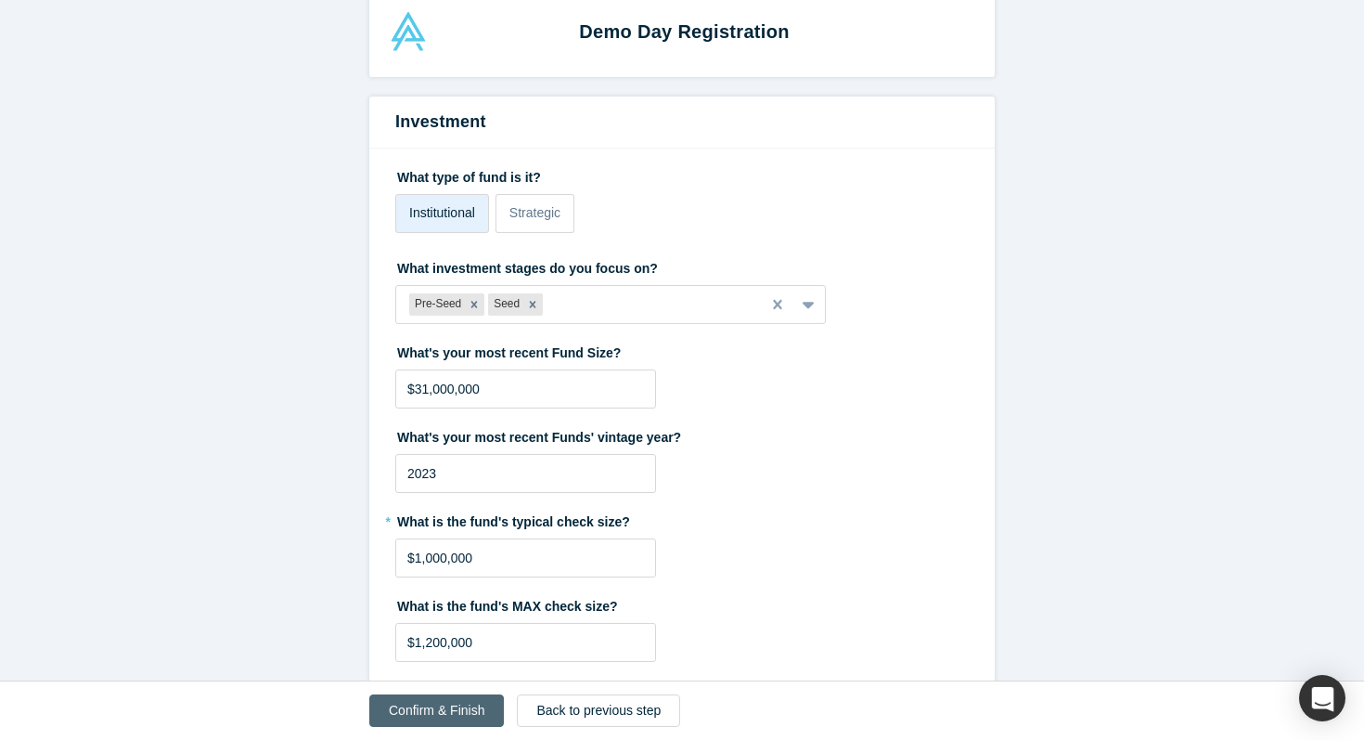
click at [415, 702] on button "Confirm & Finish" at bounding box center [436, 710] width 135 height 32
